Goal: Task Accomplishment & Management: Complete application form

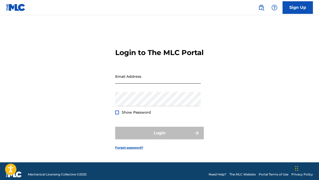
click at [157, 84] on input "Email Address" at bounding box center [158, 76] width 86 height 14
type input "[PERSON_NAME][EMAIL_ADDRESS][DOMAIN_NAME]"
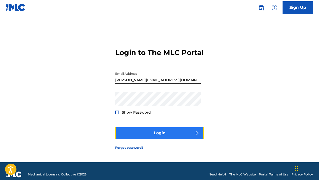
click at [170, 134] on button "Login" at bounding box center [159, 133] width 89 height 13
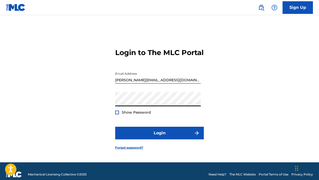
click at [115, 127] on button "Login" at bounding box center [159, 133] width 89 height 13
click at [138, 150] on link "Forgot password?" at bounding box center [129, 148] width 28 height 5
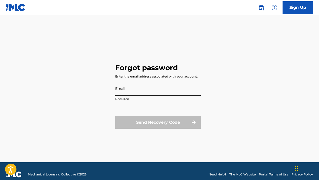
click at [156, 93] on input "Email" at bounding box center [158, 89] width 86 height 14
type input "[PERSON_NAME][EMAIL_ADDRESS][DOMAIN_NAME]"
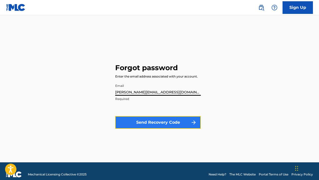
click at [152, 120] on button "Send Recovery Code" at bounding box center [158, 122] width 86 height 13
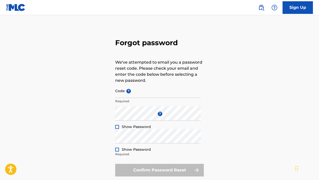
scroll to position [11, 0]
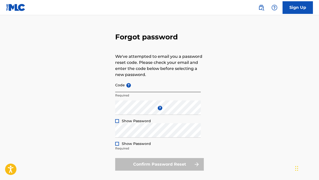
click at [127, 88] on input "Code ?" at bounding box center [158, 85] width 86 height 14
paste input "FP_d30278c60b47a5ec84ccce87c5f0"
type input "FP_d30278c60b47a5ec84ccce87c5f0"
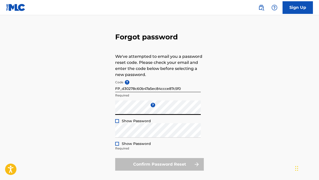
click at [115, 121] on div at bounding box center [117, 121] width 4 height 4
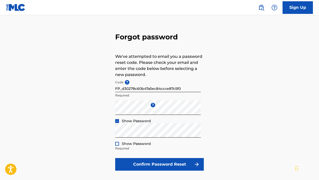
click at [117, 144] on div at bounding box center [117, 144] width 4 height 4
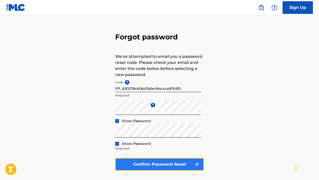
click at [146, 163] on button "Confirm Password Reset" at bounding box center [159, 164] width 89 height 13
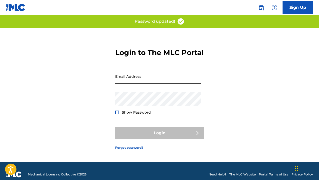
click at [182, 84] on input "Email Address" at bounding box center [158, 76] width 86 height 14
type input "[PERSON_NAME][EMAIL_ADDRESS][DOMAIN_NAME]"
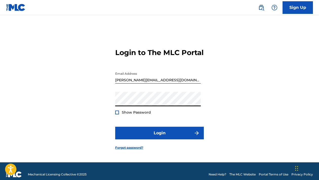
click at [117, 115] on div at bounding box center [117, 113] width 4 height 4
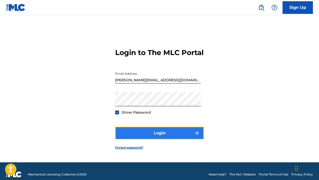
click at [157, 139] on button "Login" at bounding box center [159, 133] width 89 height 13
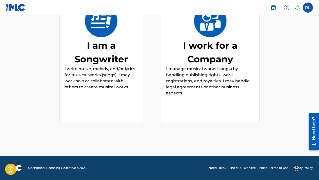
click at [100, 55] on div "I am a Songwriter" at bounding box center [101, 52] width 73 height 27
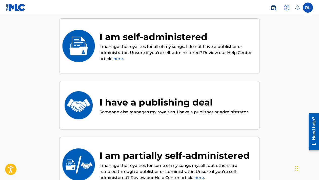
scroll to position [61, 0]
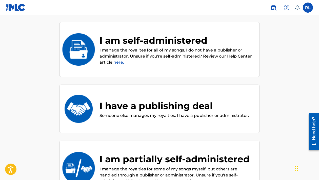
click at [165, 46] on div "I am self-administered" at bounding box center [176, 41] width 155 height 14
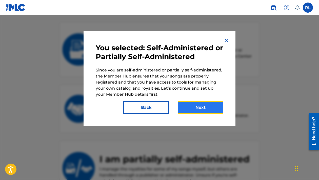
click at [205, 106] on button "Next" at bounding box center [201, 108] width 46 height 13
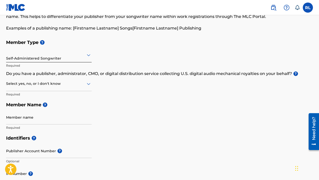
scroll to position [35, 0]
click at [88, 84] on icon at bounding box center [89, 84] width 4 height 2
click at [73, 119] on div "I don't know" at bounding box center [48, 119] width 85 height 11
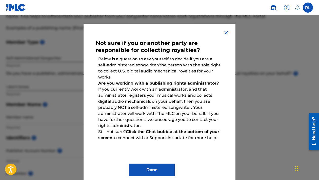
scroll to position [9, 0]
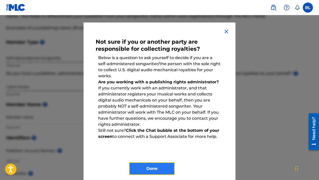
click at [154, 170] on button "Done" at bounding box center [152, 169] width 46 height 13
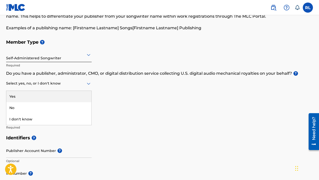
click at [80, 83] on div at bounding box center [49, 84] width 86 height 6
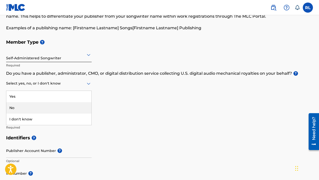
click at [63, 105] on div "No" at bounding box center [48, 108] width 85 height 11
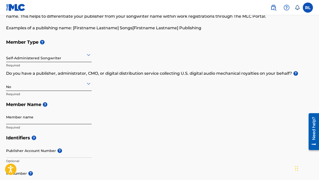
click at [66, 119] on input "Member name" at bounding box center [49, 117] width 86 height 14
type input "[PERSON_NAME]"
click at [109, 126] on div "Member Type ? Self-Administered Songwriter Required Do you have a publisher, ad…" at bounding box center [159, 85] width 307 height 96
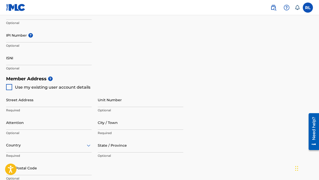
scroll to position [175, 0]
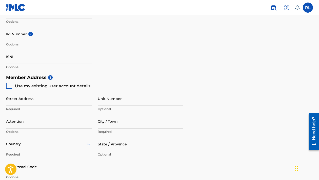
click at [10, 86] on div at bounding box center [9, 86] width 6 height 6
type input "[STREET_ADDRESS][PERSON_NAME]"
type input "[GEOGRAPHIC_DATA]"
type input "37115"
type input "210"
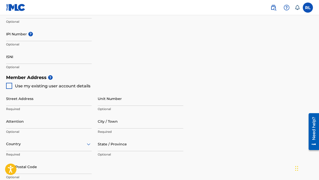
type input "2325709"
type input "[PERSON_NAME][EMAIL_ADDRESS][DOMAIN_NAME]"
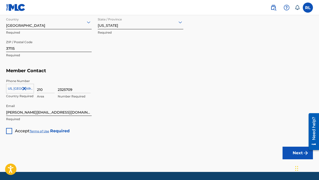
scroll to position [298, 0]
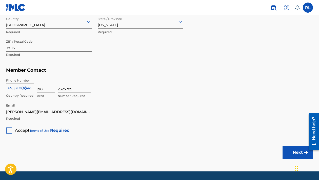
click at [8, 131] on div at bounding box center [9, 131] width 6 height 6
click at [298, 149] on button "Next" at bounding box center [298, 153] width 30 height 13
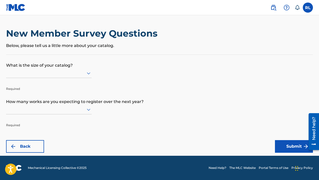
click at [89, 72] on icon at bounding box center [89, 73] width 6 height 6
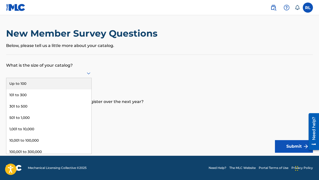
click at [67, 82] on div "Up to 100" at bounding box center [48, 83] width 85 height 11
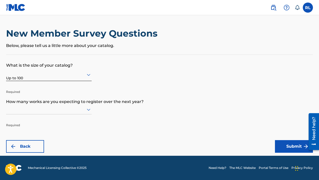
click at [88, 110] on icon at bounding box center [89, 110] width 4 height 2
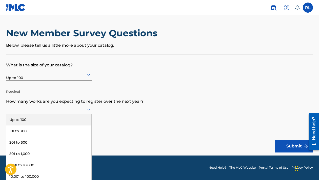
click at [72, 118] on div "Up to 100" at bounding box center [48, 119] width 85 height 11
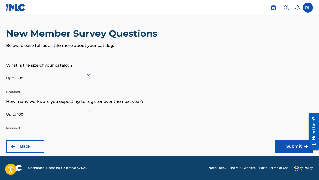
scroll to position [0, 0]
click at [296, 145] on button "Submit" at bounding box center [294, 147] width 38 height 13
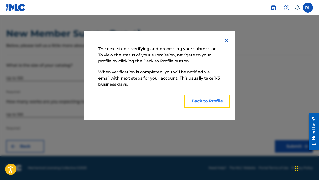
click at [211, 102] on button "Back to Profile" at bounding box center [207, 101] width 46 height 13
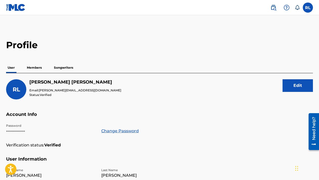
click at [63, 68] on p "Songwriters" at bounding box center [63, 68] width 22 height 11
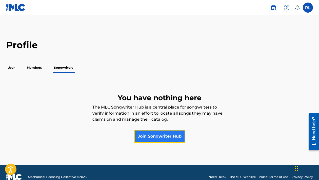
click at [151, 135] on link "Join Songwriter Hub" at bounding box center [159, 136] width 51 height 13
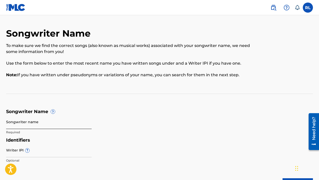
click at [74, 122] on input "Songwriter name" at bounding box center [49, 122] width 86 height 14
type input "[PERSON_NAME]"
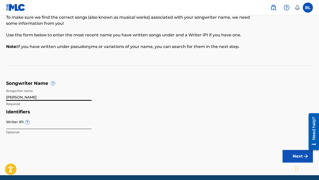
scroll to position [48, 0]
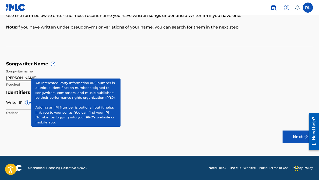
click at [27, 104] on span "?" at bounding box center [27, 103] width 4 height 4
click at [27, 104] on input "Writer IPI ?" at bounding box center [49, 102] width 86 height 14
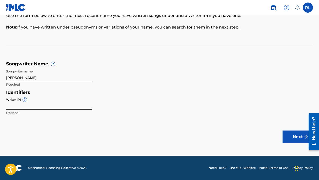
click at [27, 104] on input "Writer IPI ?" at bounding box center [49, 102] width 86 height 14
click at [287, 136] on button "Next" at bounding box center [298, 137] width 30 height 13
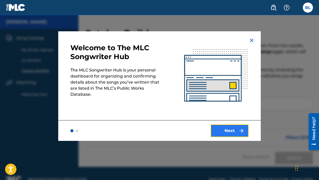
click at [228, 132] on button "Next" at bounding box center [230, 131] width 38 height 13
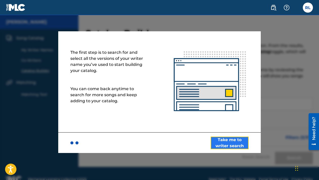
click at [232, 142] on button "Take me to writer search" at bounding box center [230, 143] width 38 height 13
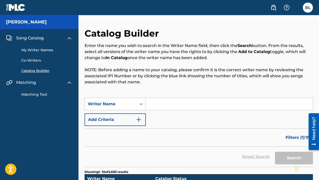
click at [162, 103] on input "Search Form" at bounding box center [229, 104] width 167 height 12
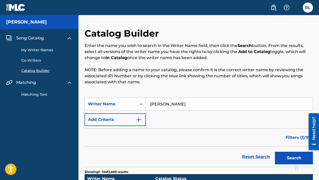
type input "[PERSON_NAME]"
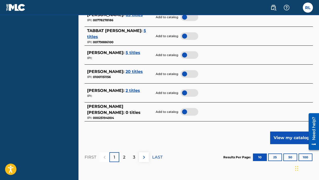
scroll to position [252, 0]
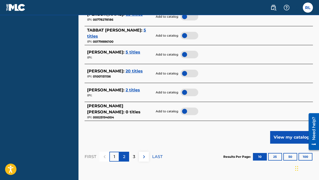
click at [124, 158] on p "2" at bounding box center [124, 157] width 2 height 6
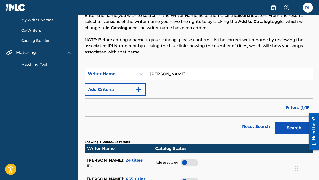
scroll to position [30, 0]
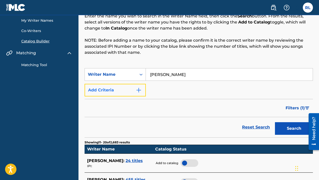
click at [138, 89] on img "Search Form" at bounding box center [139, 90] width 6 height 6
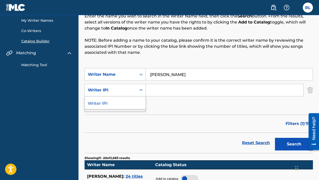
click at [141, 90] on icon "Search Form" at bounding box center [140, 90] width 5 height 5
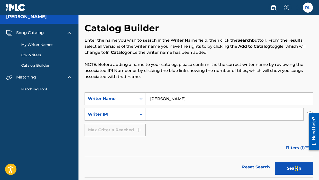
scroll to position [0, 0]
